Goal: Entertainment & Leisure: Consume media (video, audio)

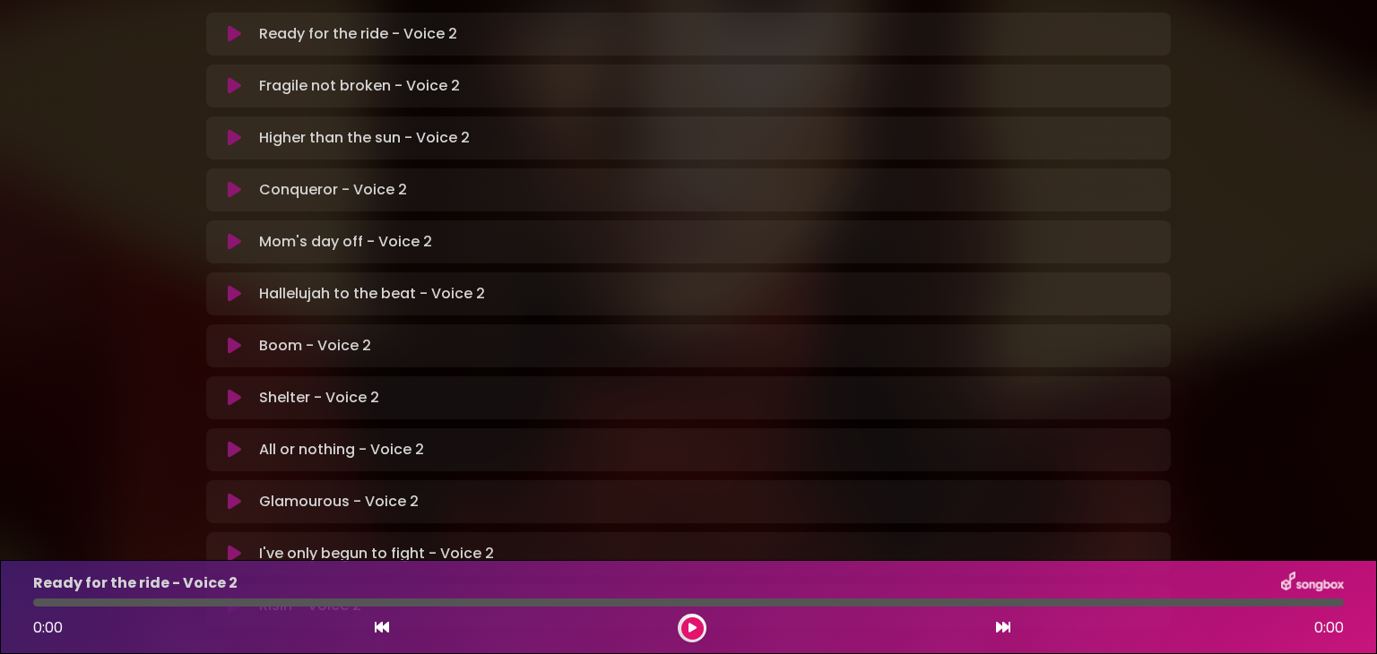
scroll to position [534, 0]
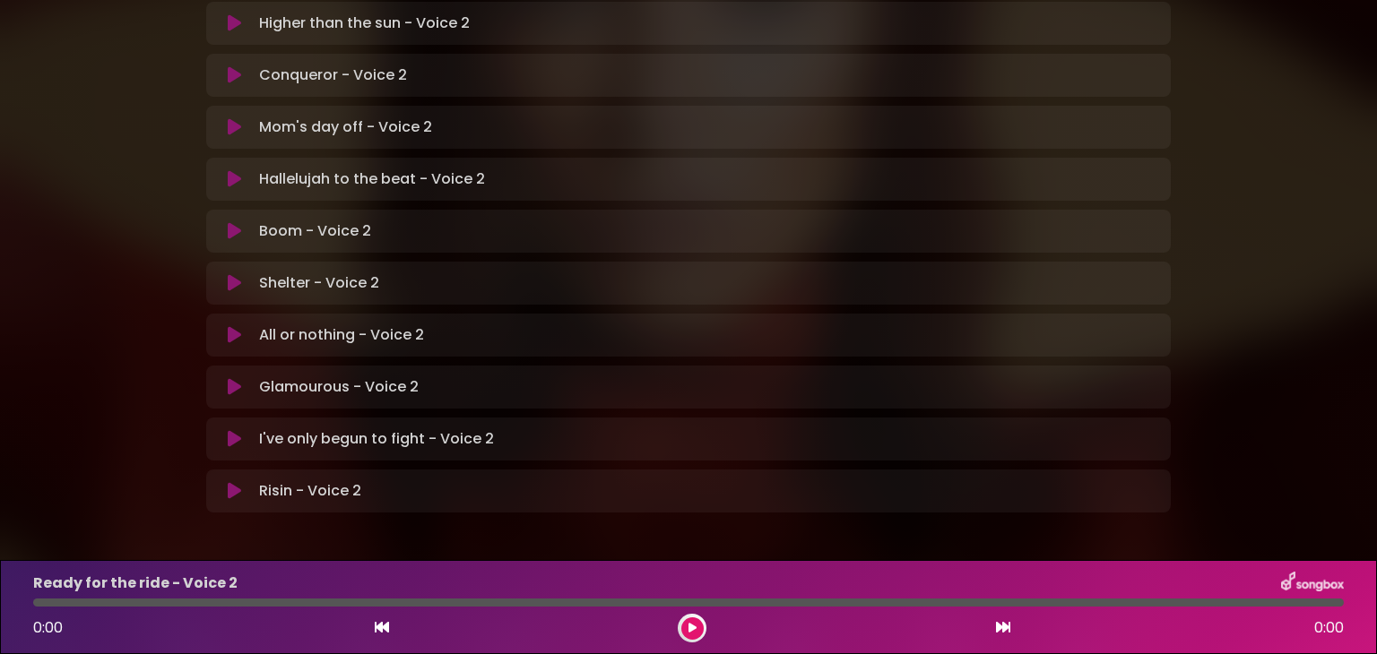
click at [233, 378] on icon at bounding box center [234, 387] width 13 height 18
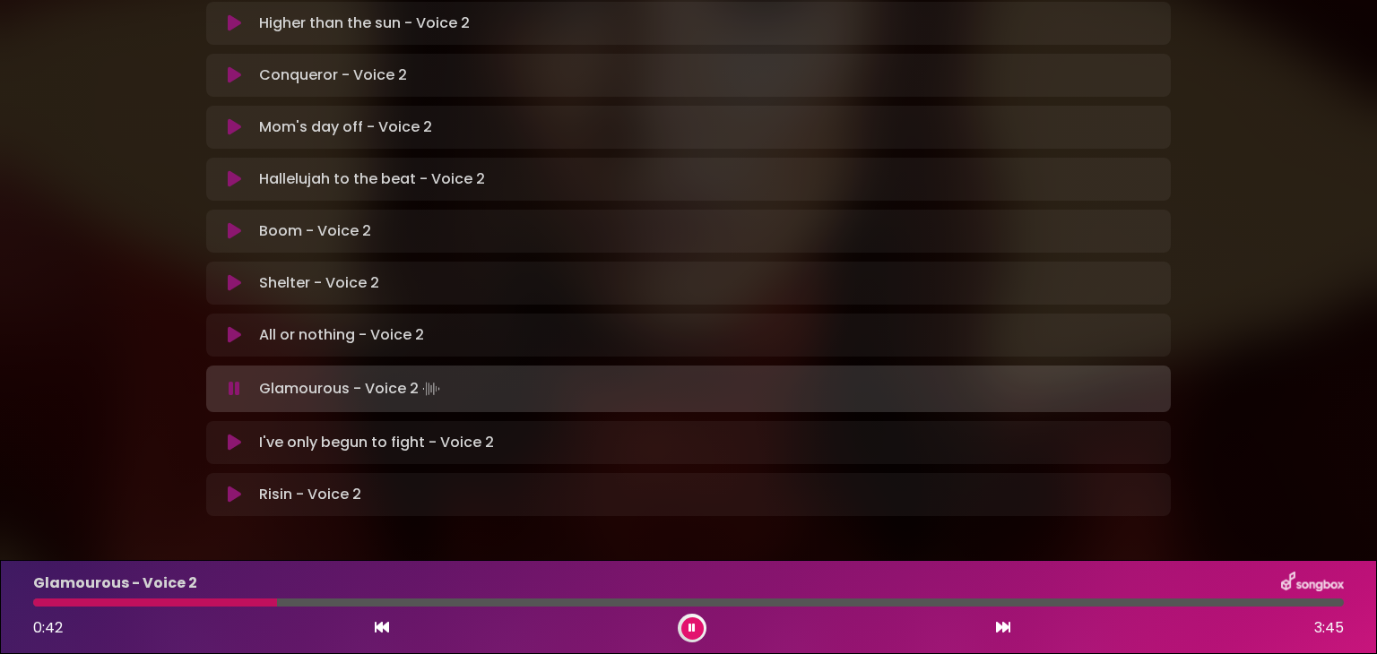
click at [141, 607] on div "Glamourous - Voice 2 0:42 3:45" at bounding box center [688, 607] width 1332 height 71
click at [147, 600] on div at bounding box center [160, 603] width 254 height 8
click at [164, 602] on div at bounding box center [121, 603] width 177 height 8
click at [163, 592] on p "Glamourous - Voice 2" at bounding box center [115, 584] width 164 height 22
click at [162, 603] on div at bounding box center [127, 603] width 188 height 8
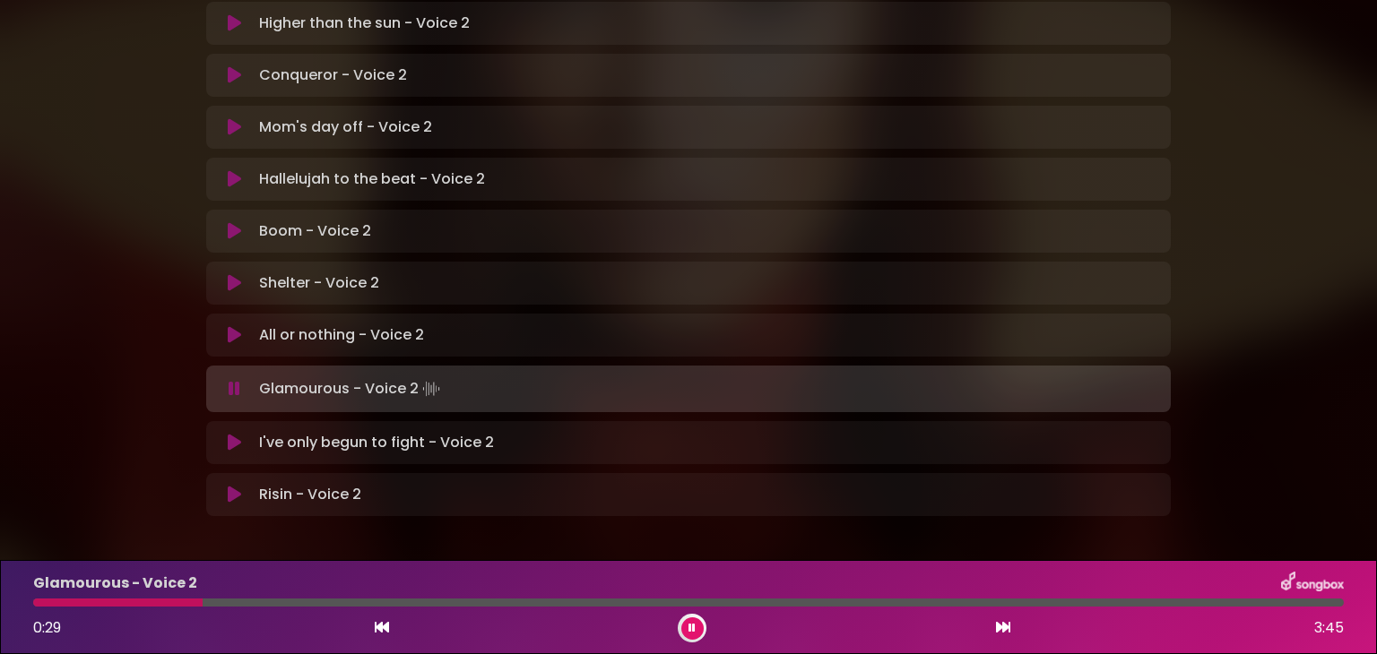
click at [162, 603] on div at bounding box center [117, 603] width 169 height 8
click at [156, 608] on div "Glamourous - Voice 2 0:28 3:45" at bounding box center [688, 607] width 1332 height 71
click at [156, 608] on div "Glamourous - Voice 2 0:29 3:45" at bounding box center [688, 607] width 1332 height 71
click at [157, 601] on div at bounding box center [123, 603] width 181 height 8
click at [158, 607] on div "Glamourous - Voice 2 0:28 3:45" at bounding box center [688, 607] width 1332 height 71
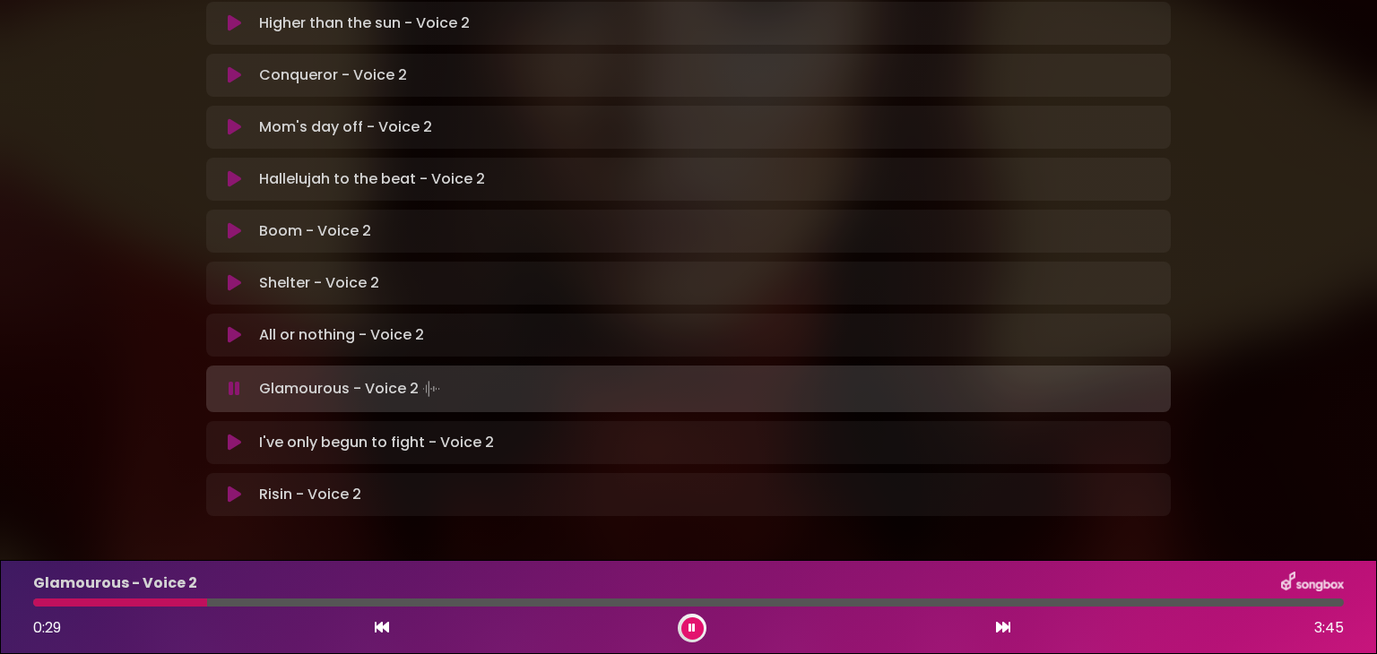
click at [158, 607] on div "Glamourous - Voice 2 0:29 3:45" at bounding box center [688, 607] width 1332 height 71
click at [158, 604] on div at bounding box center [125, 603] width 184 height 8
click at [162, 608] on div "Glamourous - Voice 2 0:29 3:45" at bounding box center [688, 607] width 1332 height 71
click at [162, 608] on div "Glamourous - Voice 2 0:30 3:45" at bounding box center [688, 607] width 1332 height 71
click at [163, 603] on div at bounding box center [126, 603] width 186 height 8
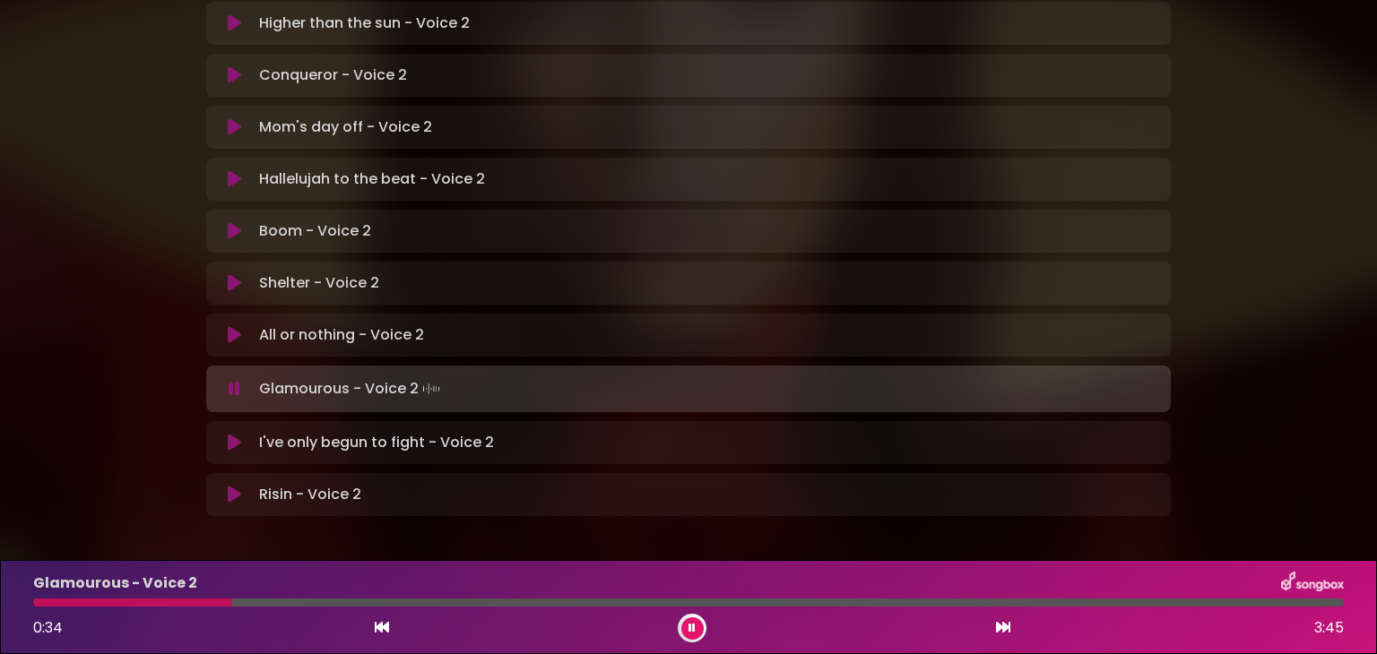
click at [163, 603] on div at bounding box center [132, 603] width 199 height 8
click at [163, 603] on div at bounding box center [134, 603] width 202 height 8
click at [163, 603] on div at bounding box center [134, 603] width 203 height 8
click at [163, 603] on div at bounding box center [117, 603] width 169 height 8
click at [163, 603] on div at bounding box center [115, 603] width 165 height 8
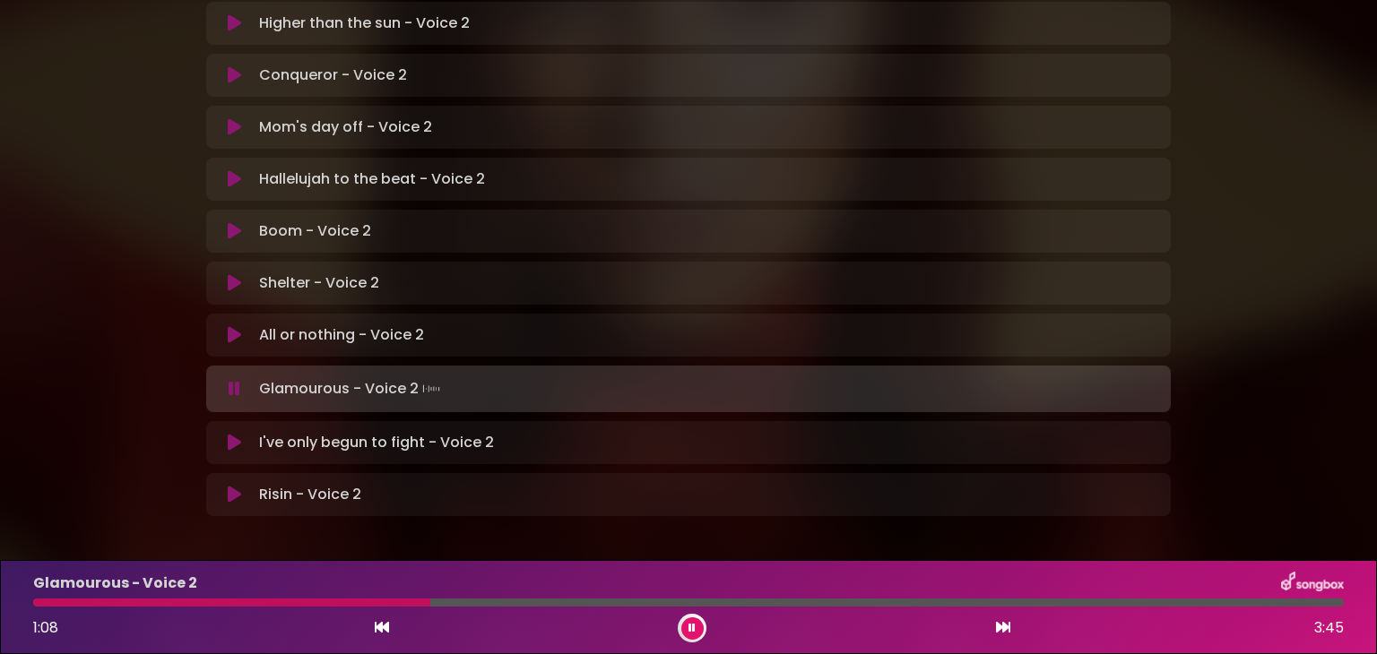
click at [308, 604] on div at bounding box center [231, 603] width 397 height 8
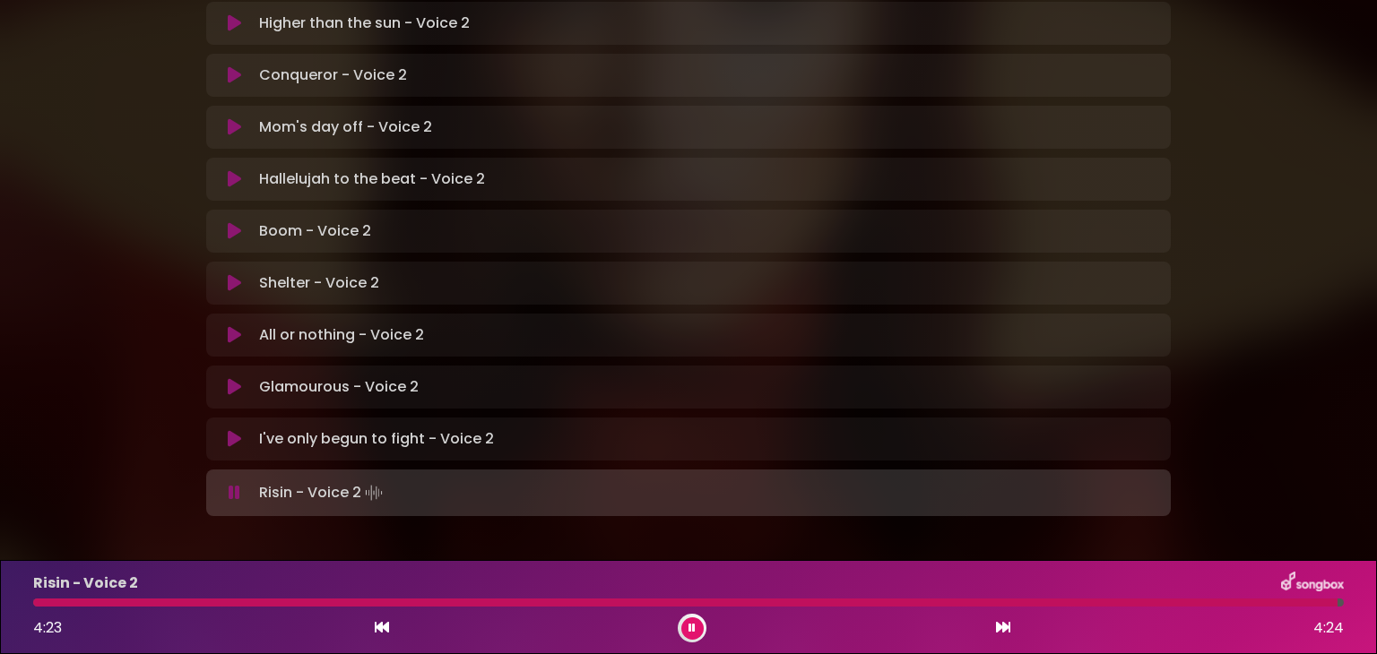
click at [232, 378] on icon at bounding box center [234, 387] width 13 height 18
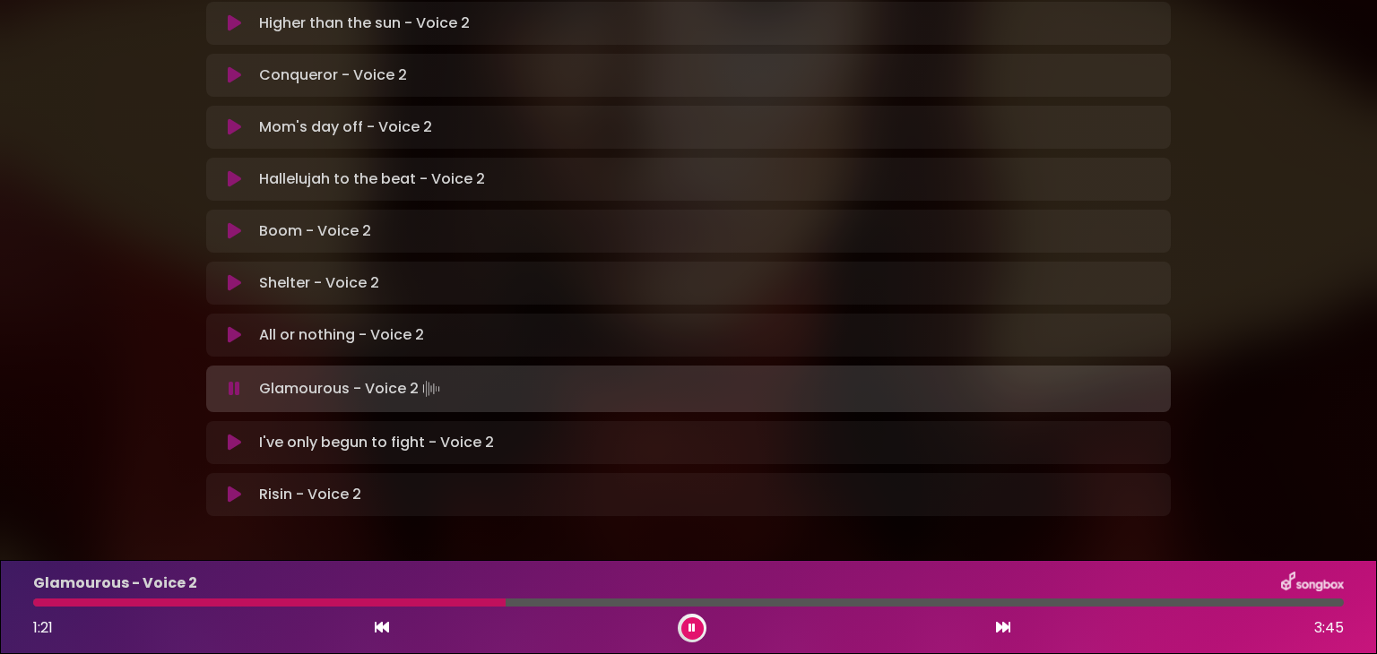
click at [454, 617] on div "1:21 3:45" at bounding box center [688, 628] width 1332 height 29
click at [445, 603] on div at bounding box center [273, 603] width 481 height 8
click at [434, 606] on div at bounding box center [688, 603] width 1310 height 8
click at [434, 607] on div "Glamourous - Voice 2 1:22 3:45" at bounding box center [688, 607] width 1332 height 71
click at [435, 609] on div "Glamourous - Voice 2 1:23 3:45" at bounding box center [688, 607] width 1332 height 71
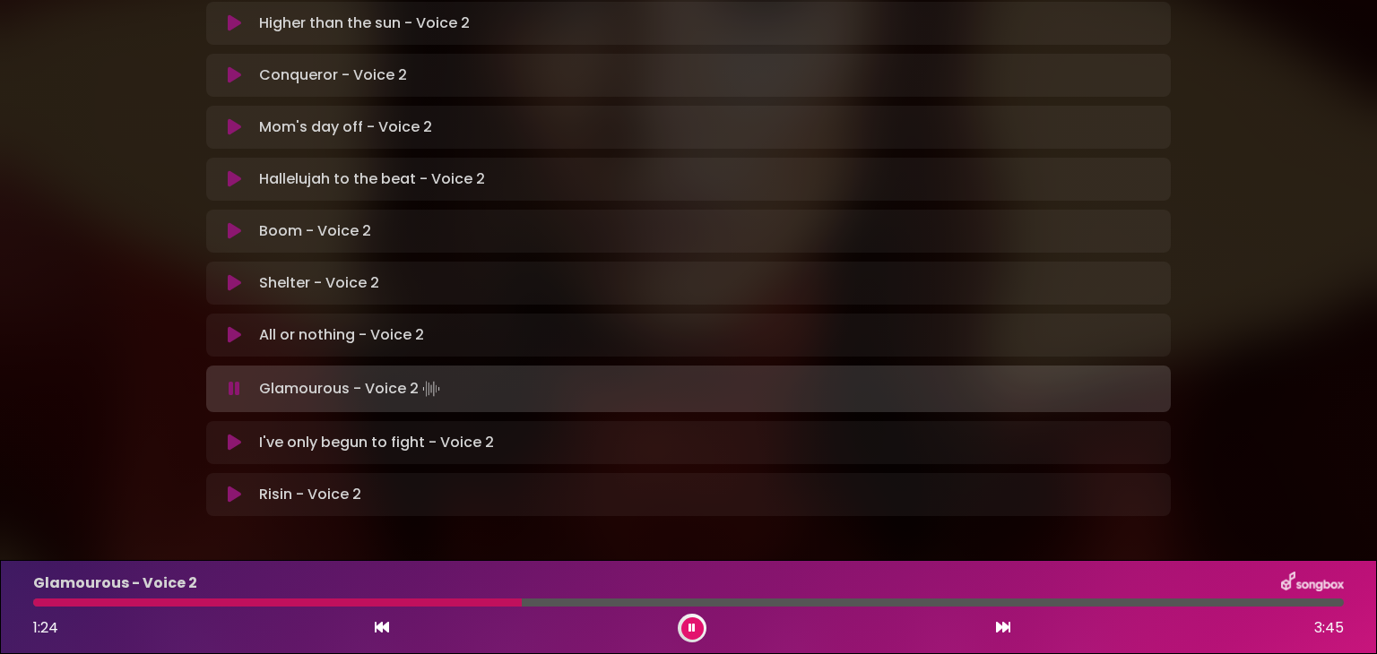
click at [436, 609] on div "Glamourous - Voice 2 1:24 3:45" at bounding box center [688, 607] width 1332 height 71
click at [437, 605] on div at bounding box center [281, 603] width 496 height 8
click at [441, 606] on div at bounding box center [264, 603] width 462 height 8
click at [441, 606] on div at bounding box center [293, 603] width 520 height 8
click at [437, 605] on div at bounding box center [294, 603] width 523 height 8
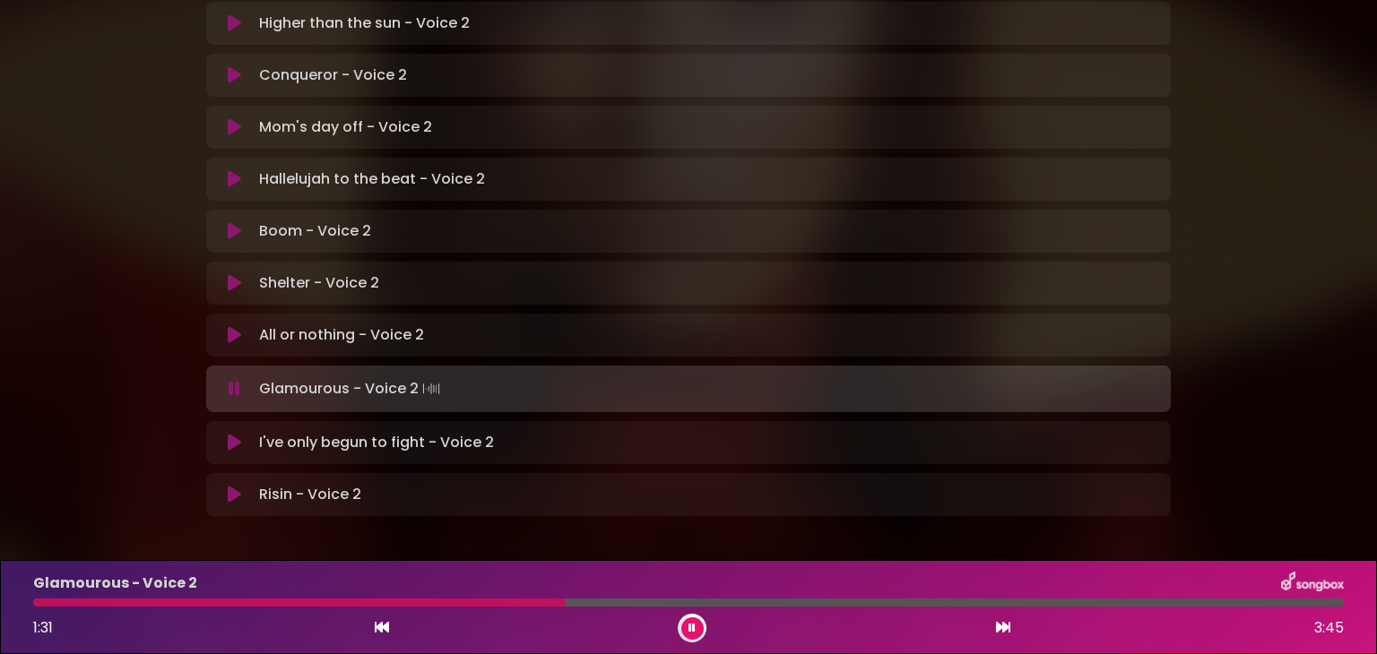
click at [437, 605] on div at bounding box center [298, 603] width 531 height 8
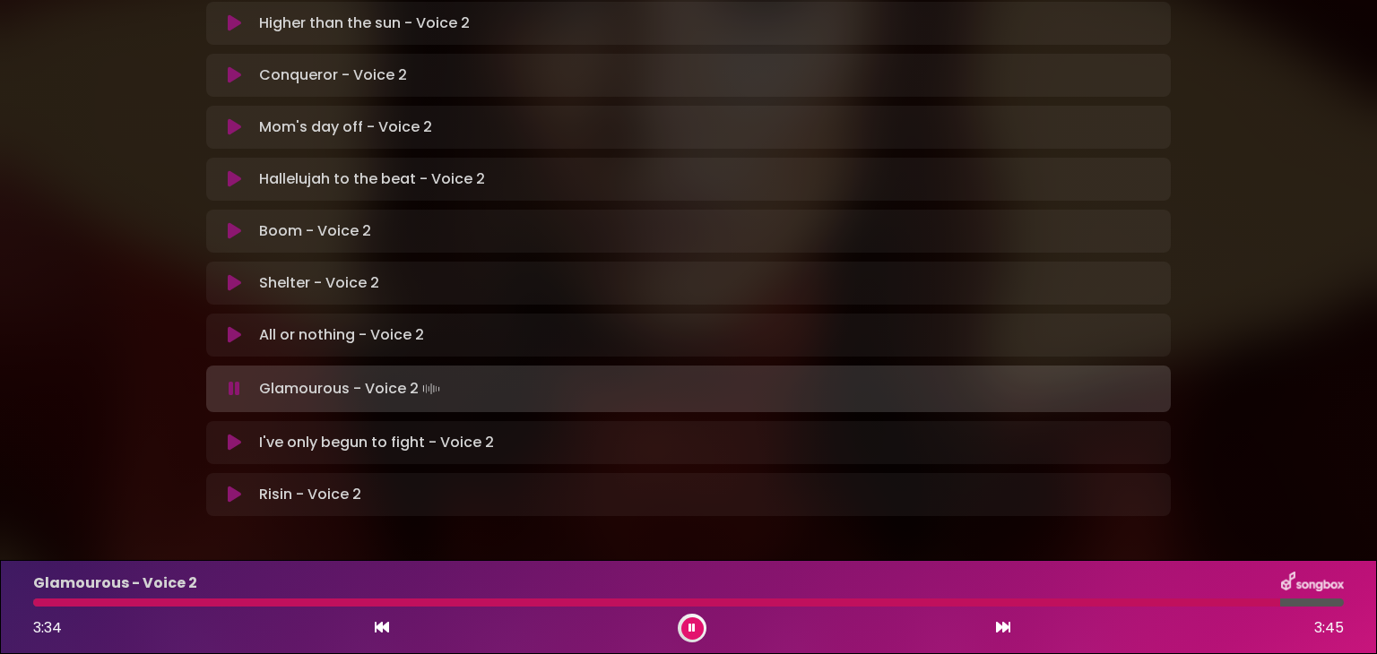
click at [40, 603] on div at bounding box center [656, 603] width 1247 height 8
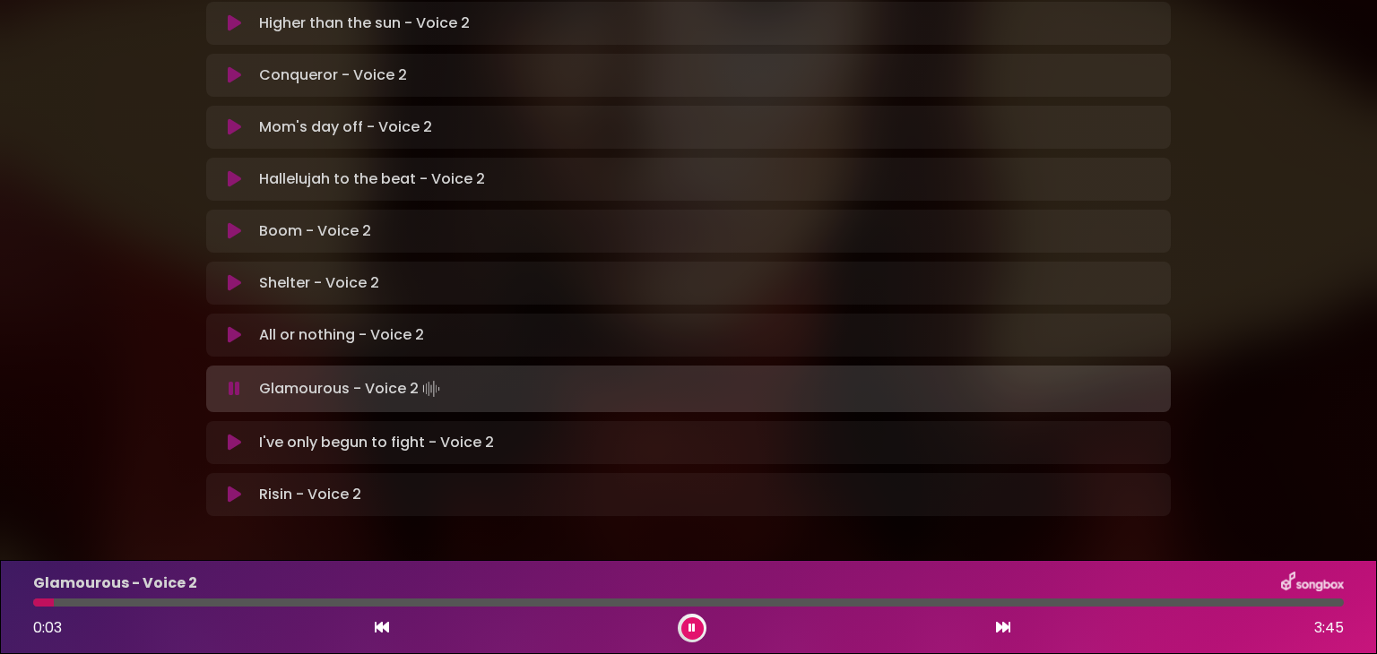
click at [683, 636] on div at bounding box center [692, 628] width 29 height 29
click at [691, 624] on icon at bounding box center [691, 628] width 7 height 11
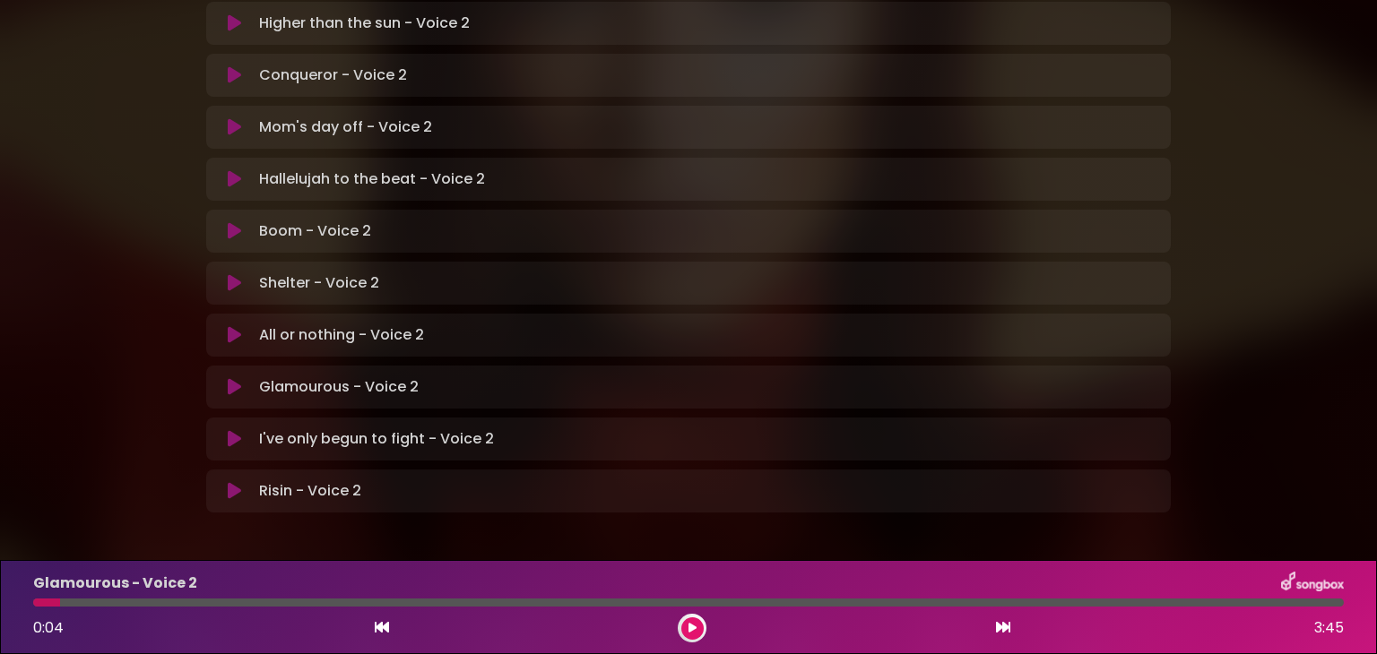
click at [699, 637] on div at bounding box center [692, 628] width 29 height 29
click at [685, 628] on button at bounding box center [692, 629] width 22 height 22
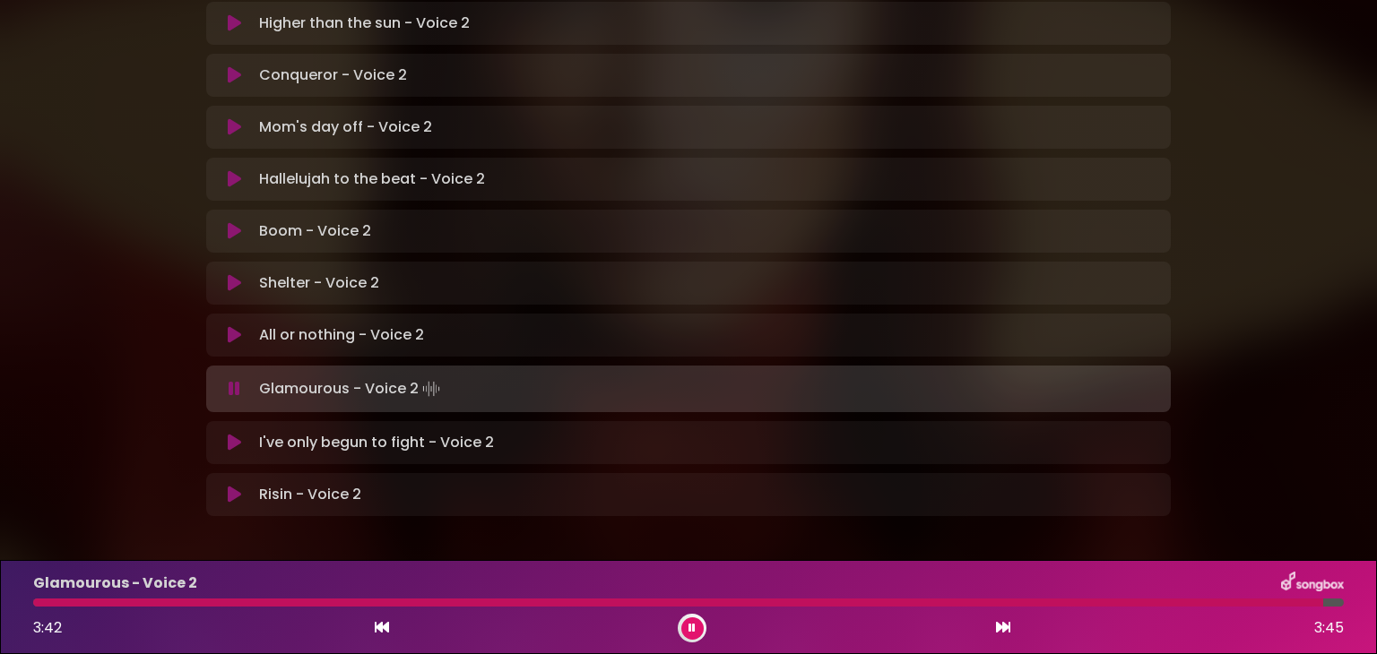
click at [688, 620] on button at bounding box center [692, 629] width 22 height 22
